Goal: Task Accomplishment & Management: Manage account settings

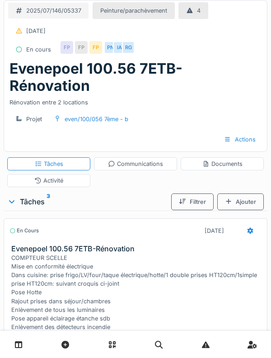
click at [209, 258] on div "COMPTEUR SCELLE Mise en conformité électrique Dans cuisine: prise frigo/LV/four…" at bounding box center [137, 305] width 252 height 104
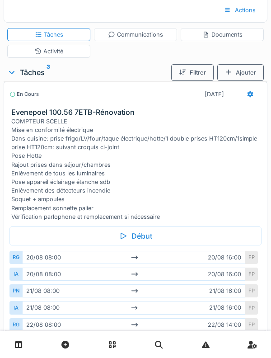
scroll to position [149, 0]
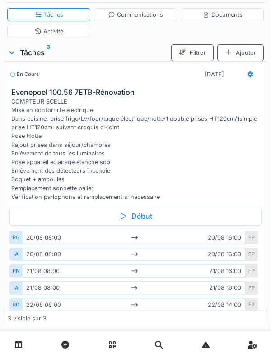
click at [248, 159] on div "COMPTEUR SCELLE Mise en conformité électrique Dans cuisine: prise frigo/LV/four…" at bounding box center [137, 149] width 252 height 104
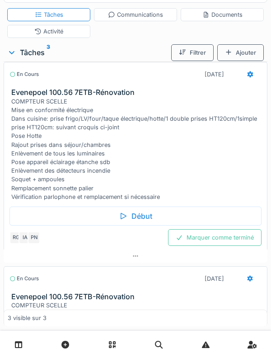
click at [225, 214] on div "Début" at bounding box center [135, 215] width 252 height 19
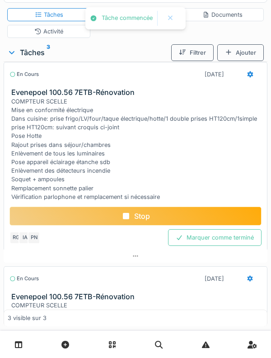
scroll to position [0, 0]
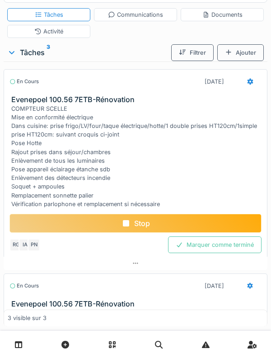
click at [42, 10] on div "Tâches" at bounding box center [49, 14] width 28 height 9
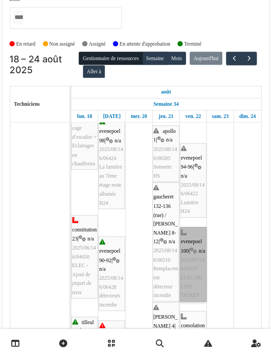
click at [197, 253] on link "evenepoel 100 | n/a 2025/07/146/05337 ELECTRICITE TICKET" at bounding box center [191, 268] width 26 height 72
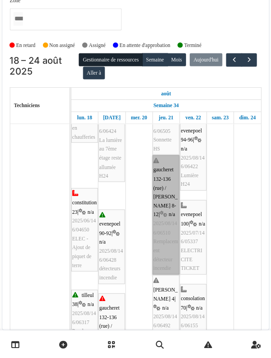
click at [164, 220] on link "gaucheret 132-136 (rue) / thomas 8-12 | n/a 2025/08/146/06510 Remplacement déte…" at bounding box center [165, 218] width 26 height 115
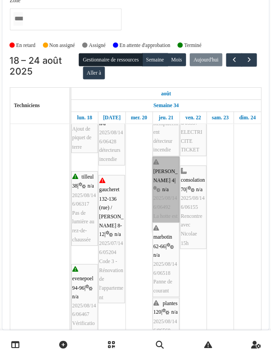
click at [166, 199] on link "thomas 4 | n/a 2025/08/146/06492 La hotte est HS" at bounding box center [165, 199] width 26 height 72
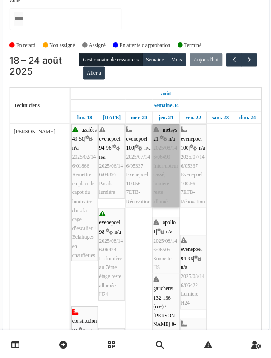
click at [164, 170] on link "metsys 21 | n/a 2025/08/146/06499 Interrupteur cassé, lumière reste allumé" at bounding box center [165, 171] width 26 height 81
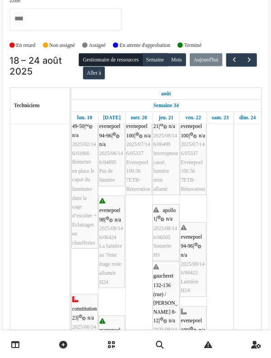
scroll to position [12, 0]
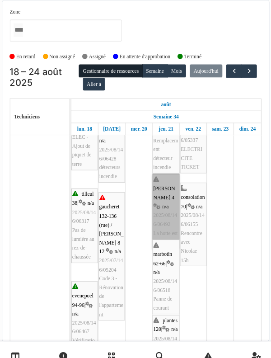
click at [162, 212] on link "thomas 4 | n/a 2025/08/146/06492 La hotte est HS" at bounding box center [165, 205] width 26 height 72
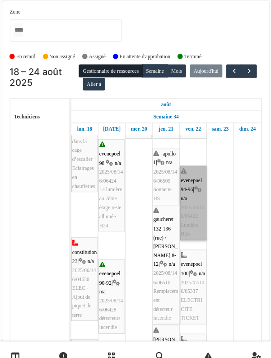
click at [201, 227] on link "evenepoel 94-96 | n/a 2025/08/146/06422 Lumière H24" at bounding box center [191, 196] width 26 height 72
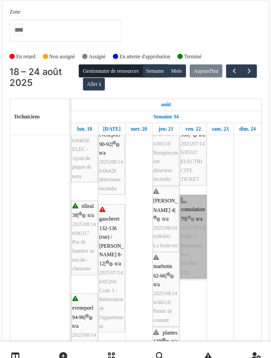
click at [201, 231] on link "consolation 70 | n/a 2025/08/146/06155 Rencontre avec Nicolae 15h" at bounding box center [191, 229] width 26 height 81
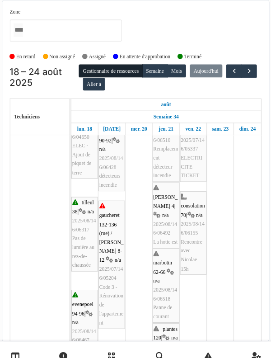
scroll to position [216, 0]
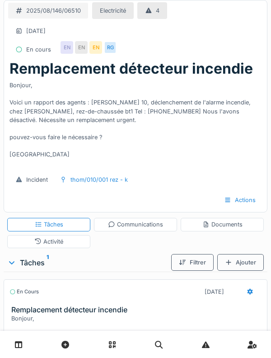
scroll to position [26, 0]
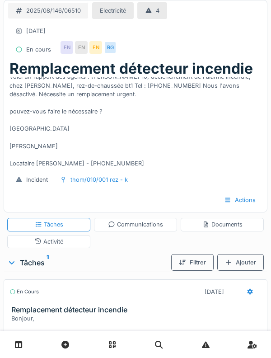
click at [63, 246] on div "Activité" at bounding box center [48, 241] width 83 height 13
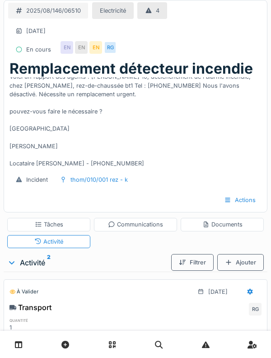
scroll to position [73, 0]
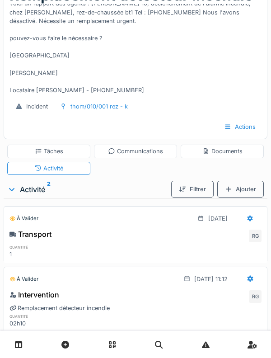
click at [246, 279] on div at bounding box center [250, 279] width 23 height 17
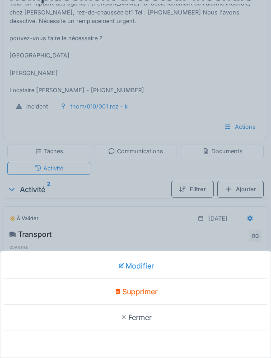
click at [225, 305] on div "Supprimer" at bounding box center [135, 292] width 267 height 26
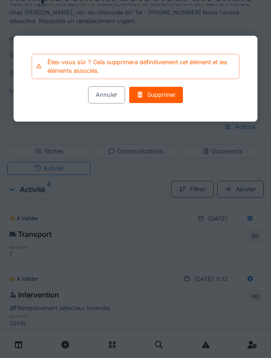
click at [104, 115] on div "Êtes-vous sûr ? Cela supprimera définitivement cet élément et les éléments asso…" at bounding box center [136, 79] width 244 height 86
click at [106, 98] on div "Annuler" at bounding box center [106, 95] width 37 height 17
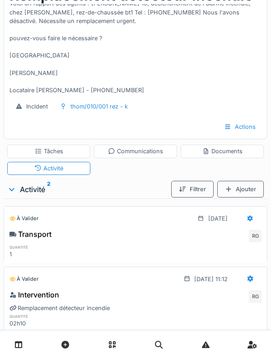
click at [249, 276] on icon at bounding box center [250, 279] width 7 height 6
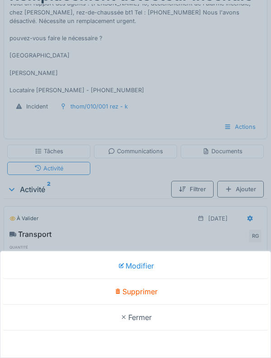
click at [225, 279] on div "Modifier" at bounding box center [135, 266] width 267 height 26
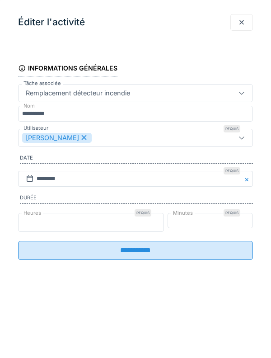
click at [111, 227] on input "*" at bounding box center [91, 222] width 146 height 19
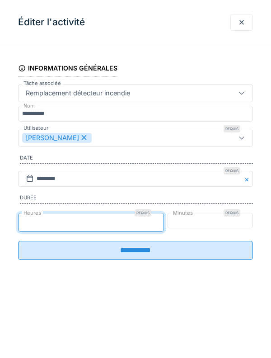
scroll to position [102, 0]
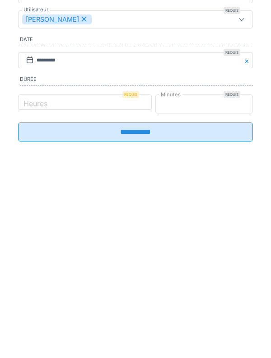
click at [226, 225] on input "**" at bounding box center [204, 222] width 98 height 19
type input "*"
type input "**"
click at [122, 225] on input "Heures" at bounding box center [91, 222] width 146 height 19
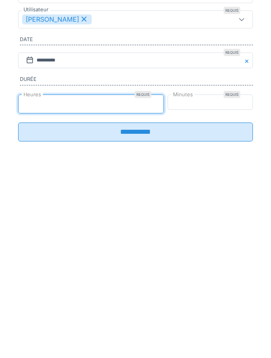
type input "*"
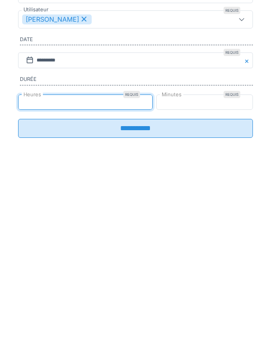
click at [205, 256] on input "**********" at bounding box center [135, 246] width 235 height 19
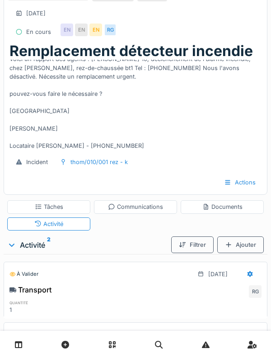
scroll to position [0, 0]
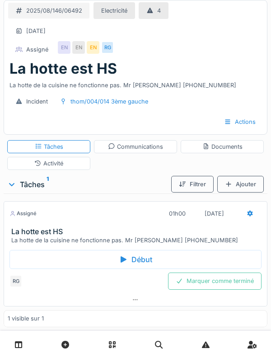
click at [68, 168] on div "Activité" at bounding box center [48, 163] width 83 height 13
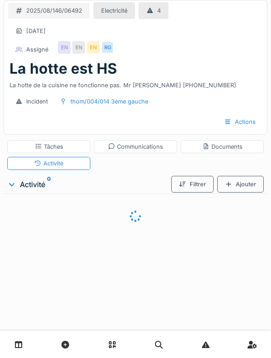
click at [255, 188] on div "Ajouter" at bounding box center [240, 184] width 47 height 17
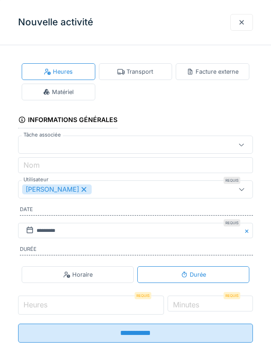
click at [121, 314] on input "Heures" at bounding box center [91, 304] width 146 height 19
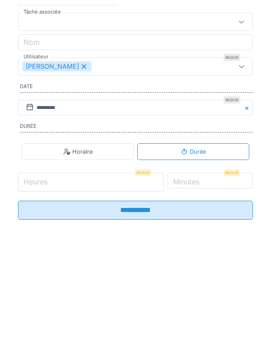
scroll to position [12, 0]
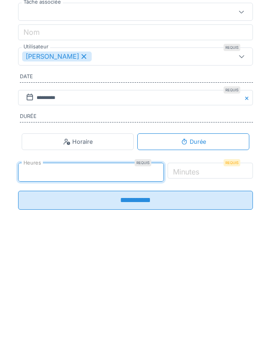
type input "*"
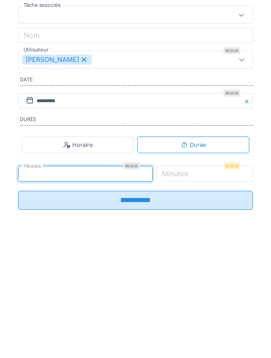
click at [190, 299] on label "Minutes" at bounding box center [175, 296] width 30 height 11
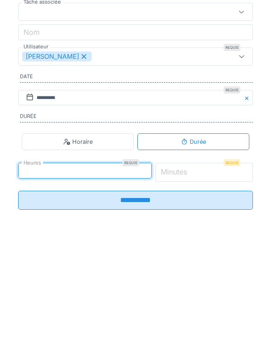
click at [215, 299] on input "*" at bounding box center [204, 295] width 98 height 19
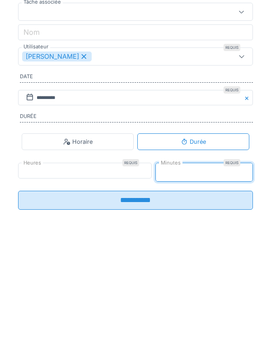
type input "**"
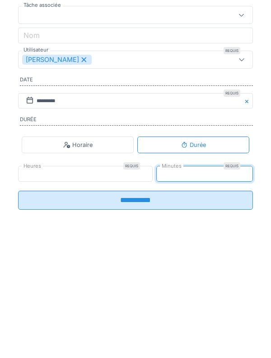
click at [217, 330] on input "**********" at bounding box center [135, 323] width 235 height 19
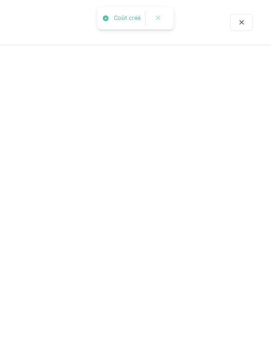
scroll to position [0, 0]
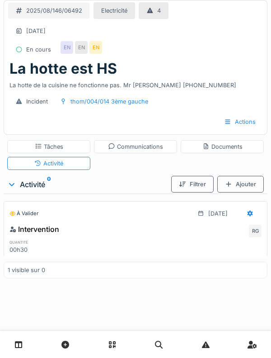
click at [228, 95] on div "Incident thom/004/014 3ème gauche" at bounding box center [136, 101] width 256 height 17
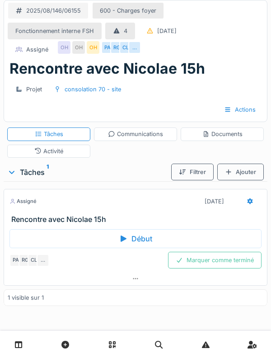
click at [91, 207] on div "Assigné [DATE]" at bounding box center [135, 201] width 252 height 17
click at [99, 209] on div "Assigné [DATE]" at bounding box center [135, 201] width 252 height 17
click at [84, 216] on h3 "Rencontre avec Nicolae 15h" at bounding box center [137, 219] width 252 height 9
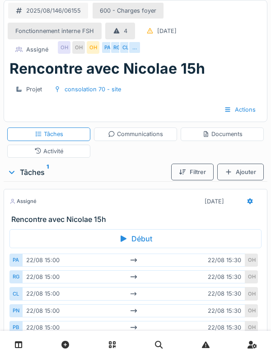
click at [66, 153] on div "Activité" at bounding box center [48, 151] width 83 height 13
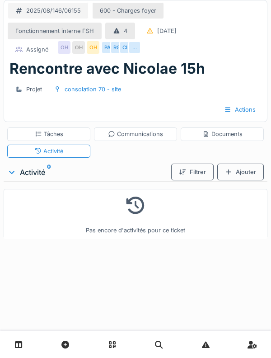
click at [67, 137] on div "Tâches" at bounding box center [48, 133] width 83 height 13
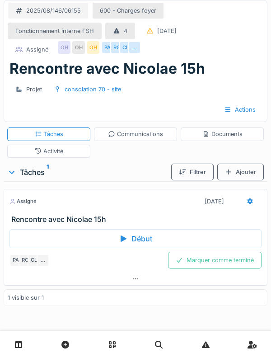
click at [80, 222] on h3 "Rencontre avec Nicolae 15h" at bounding box center [137, 219] width 252 height 9
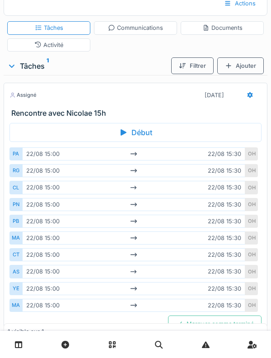
scroll to position [106, 0]
click at [16, 307] on div "MA" at bounding box center [15, 305] width 13 height 13
click at [20, 292] on div "YE" at bounding box center [15, 288] width 13 height 13
click at [18, 149] on div "PA" at bounding box center [15, 153] width 13 height 13
click at [20, 169] on div "RG" at bounding box center [15, 170] width 13 height 13
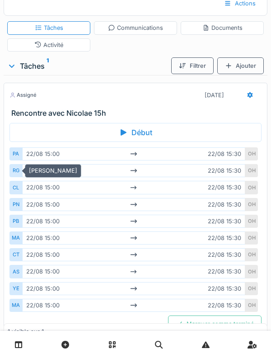
click at [18, 192] on div "CL" at bounding box center [15, 187] width 13 height 13
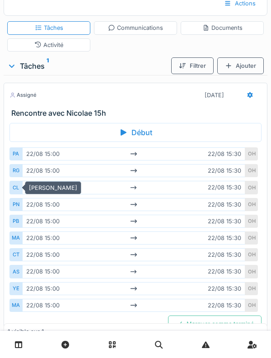
click at [16, 207] on div "PN" at bounding box center [15, 204] width 13 height 13
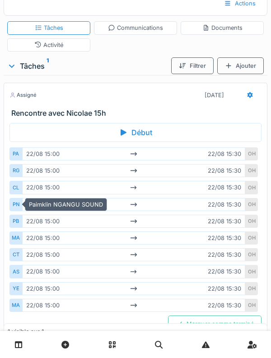
click at [20, 223] on div "PB" at bounding box center [15, 221] width 13 height 13
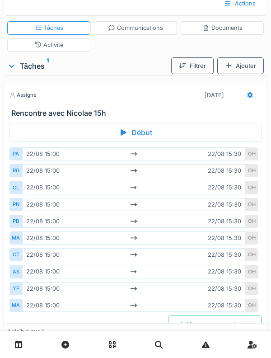
click at [21, 242] on div "MA" at bounding box center [15, 237] width 13 height 13
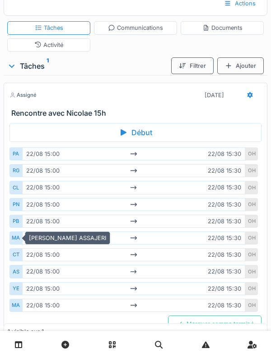
click at [21, 258] on div "CT" at bounding box center [15, 254] width 13 height 13
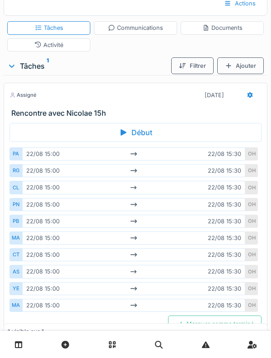
click at [22, 277] on div "AS" at bounding box center [15, 271] width 13 height 13
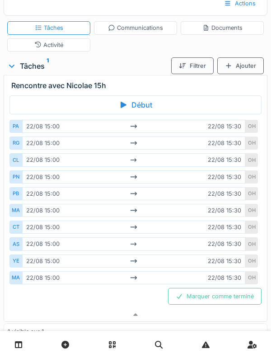
scroll to position [30, 0]
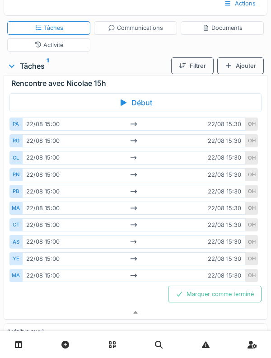
click at [19, 257] on div "YE" at bounding box center [15, 258] width 13 height 13
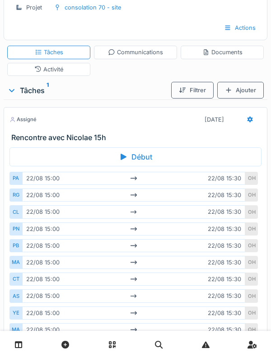
scroll to position [74, 0]
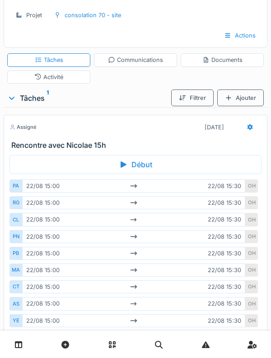
click at [126, 141] on h3 "Rencontre avec Nicolae 15h" at bounding box center [137, 145] width 252 height 9
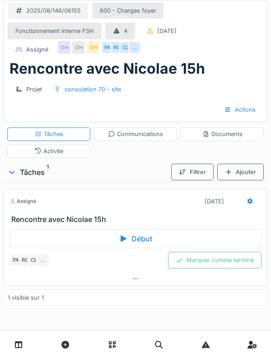
click at [68, 14] on div "2025/08/146/06155" at bounding box center [53, 10] width 55 height 9
click at [32, 4] on div "2025/08/146/06155" at bounding box center [48, 10] width 81 height 17
click at [106, 221] on h3 "Rencontre avec Nicolae 15h" at bounding box center [137, 219] width 252 height 9
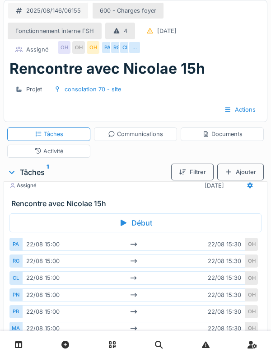
scroll to position [25, 0]
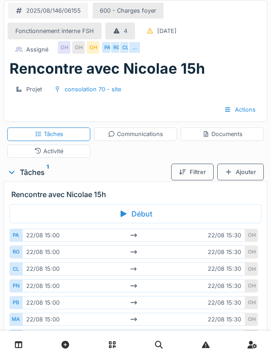
click at [22, 273] on div "CL" at bounding box center [15, 268] width 13 height 13
click at [30, 313] on div "[DATE] 15:00 [DATE] 15:30" at bounding box center [133, 319] width 223 height 13
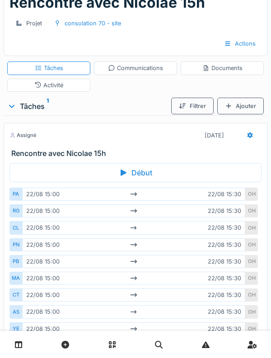
scroll to position [0, 0]
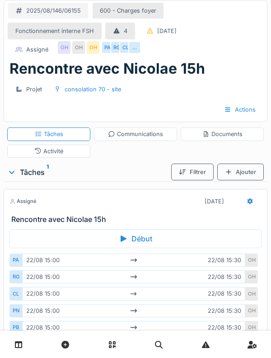
click at [106, 85] on div "consolation 70 - site" at bounding box center [93, 89] width 56 height 9
